Goal: Navigation & Orientation: Find specific page/section

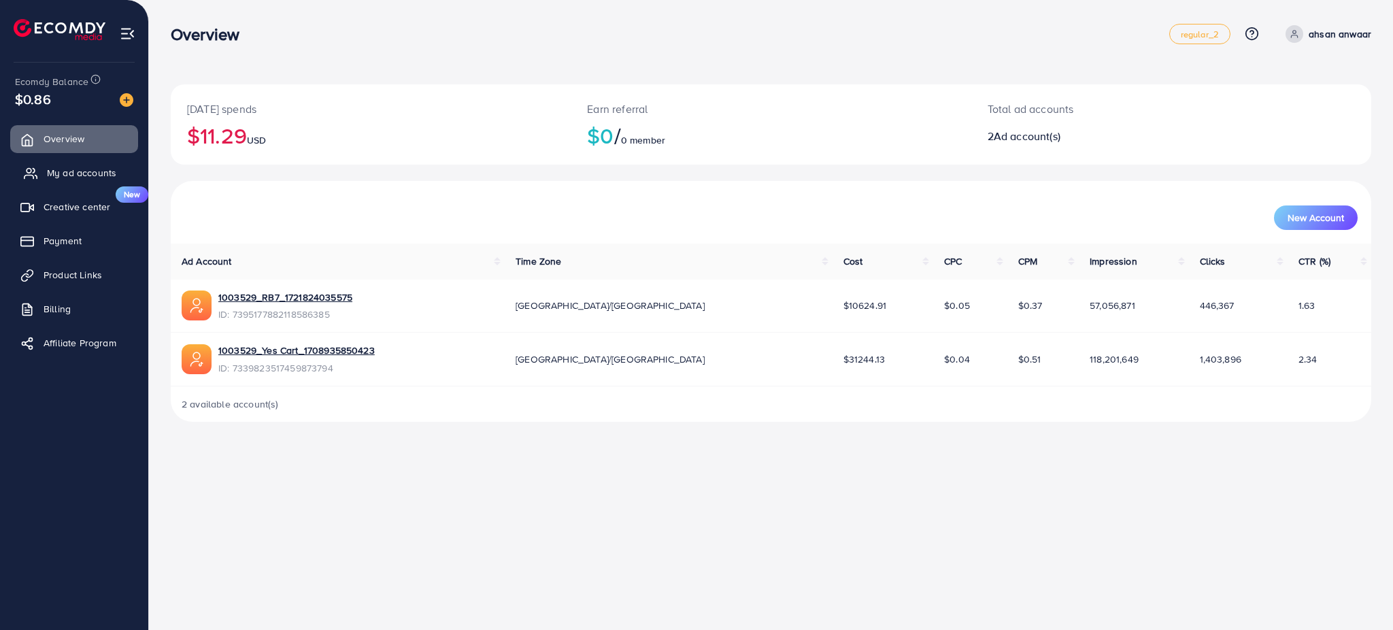
click at [45, 183] on link "My ad accounts" at bounding box center [74, 172] width 128 height 27
